Goal: Check status: Check status

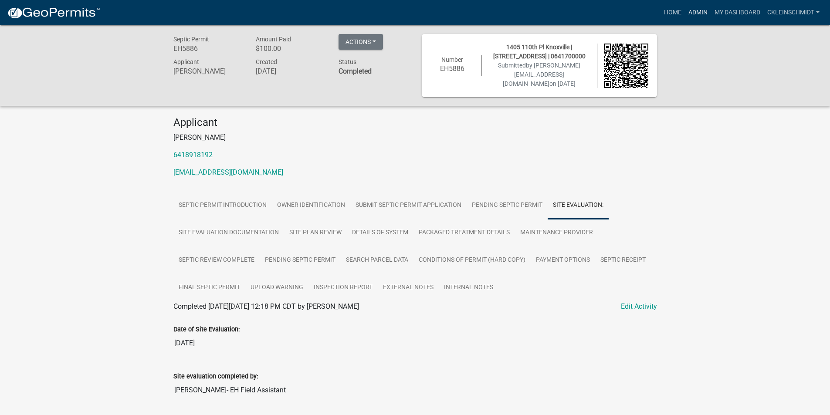
scroll to position [491, 0]
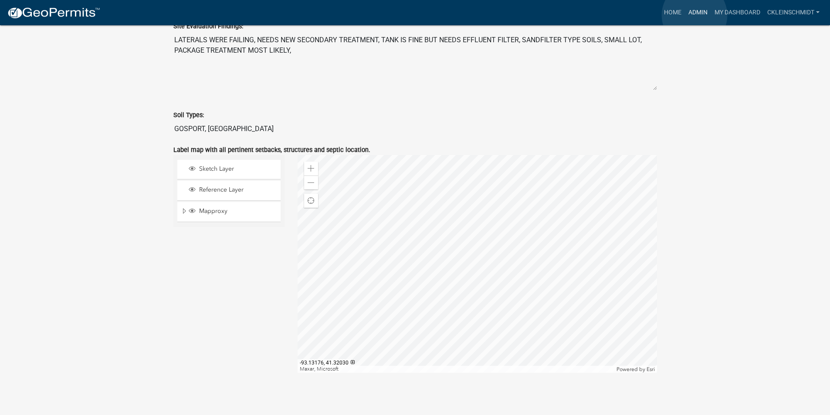
click at [694, 15] on link "Admin" at bounding box center [698, 12] width 26 height 17
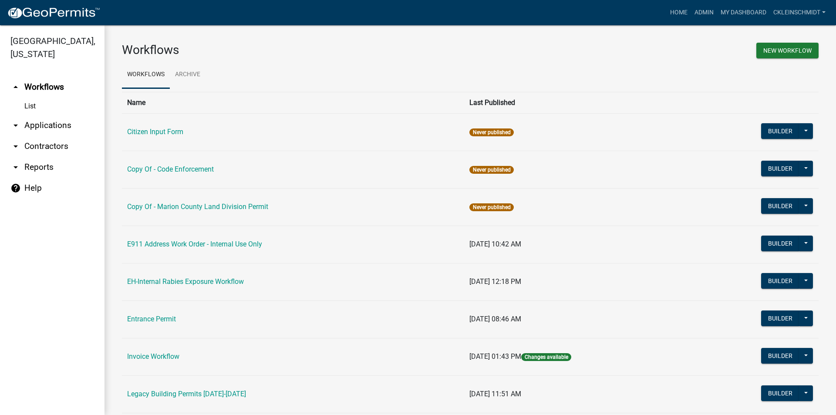
click at [26, 136] on link "arrow_drop_down Contractors" at bounding box center [52, 146] width 105 height 21
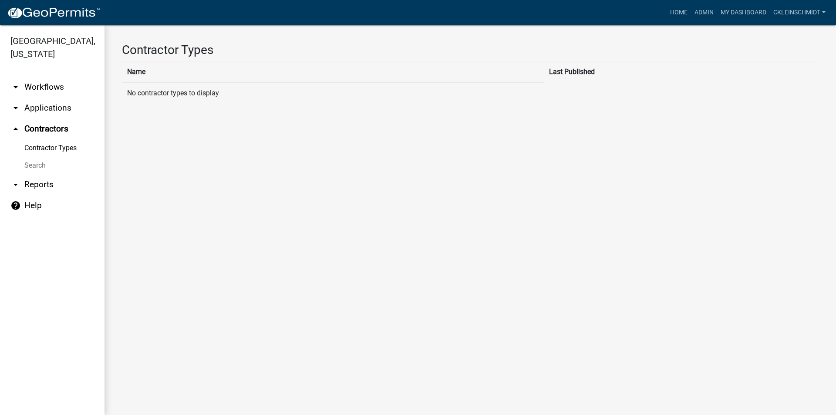
click at [47, 98] on link "arrow_drop_down Applications" at bounding box center [52, 108] width 105 height 21
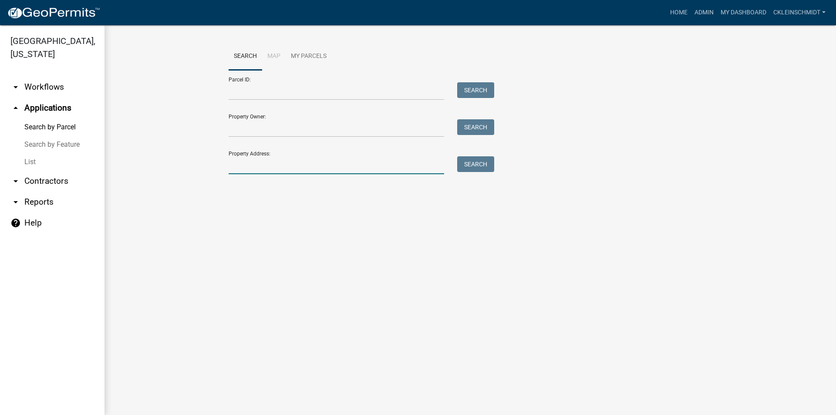
click at [257, 158] on input "Property Address:" at bounding box center [337, 165] width 216 height 18
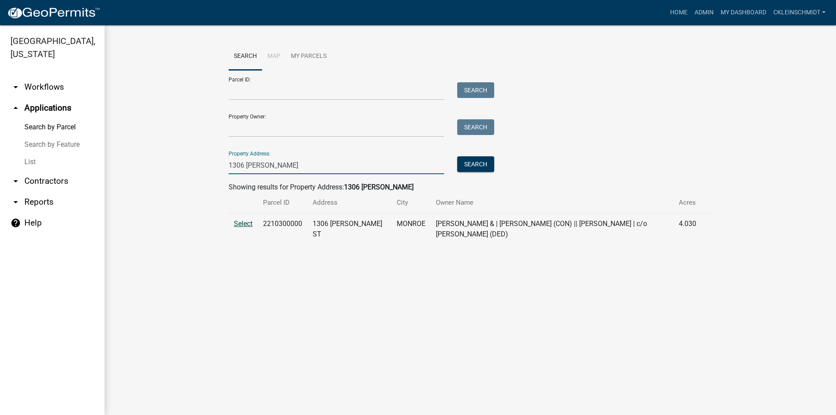
type input "1306 [PERSON_NAME]"
click at [246, 220] on span "Select" at bounding box center [243, 224] width 19 height 8
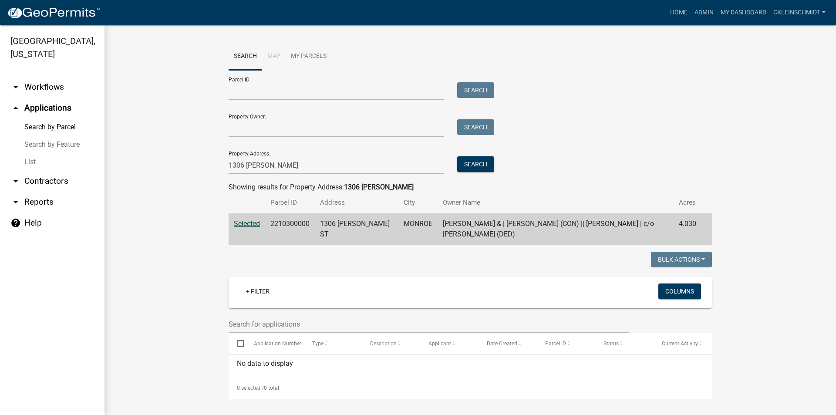
scroll to position [1, 0]
